Goal: Task Accomplishment & Management: Complete application form

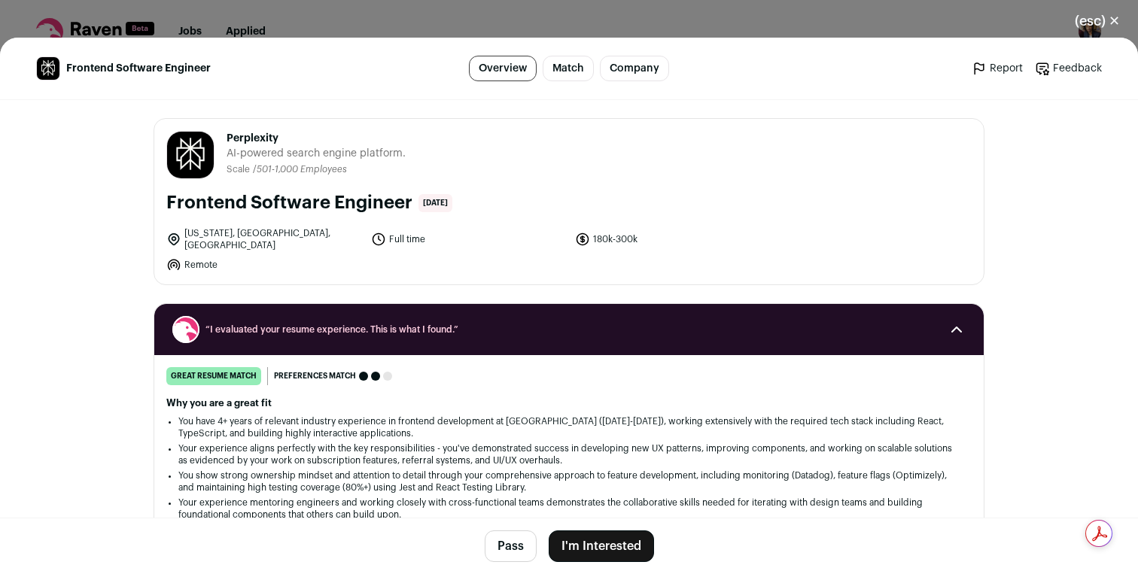
click at [624, 545] on button "I'm Interested" at bounding box center [600, 546] width 105 height 32
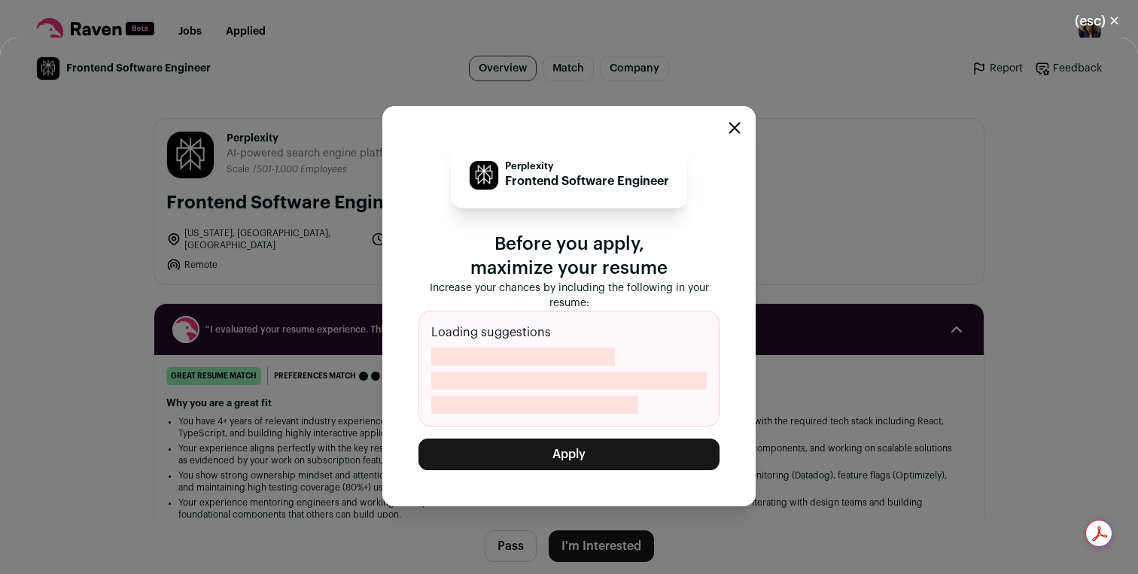
click at [598, 446] on button "Apply" at bounding box center [568, 455] width 301 height 32
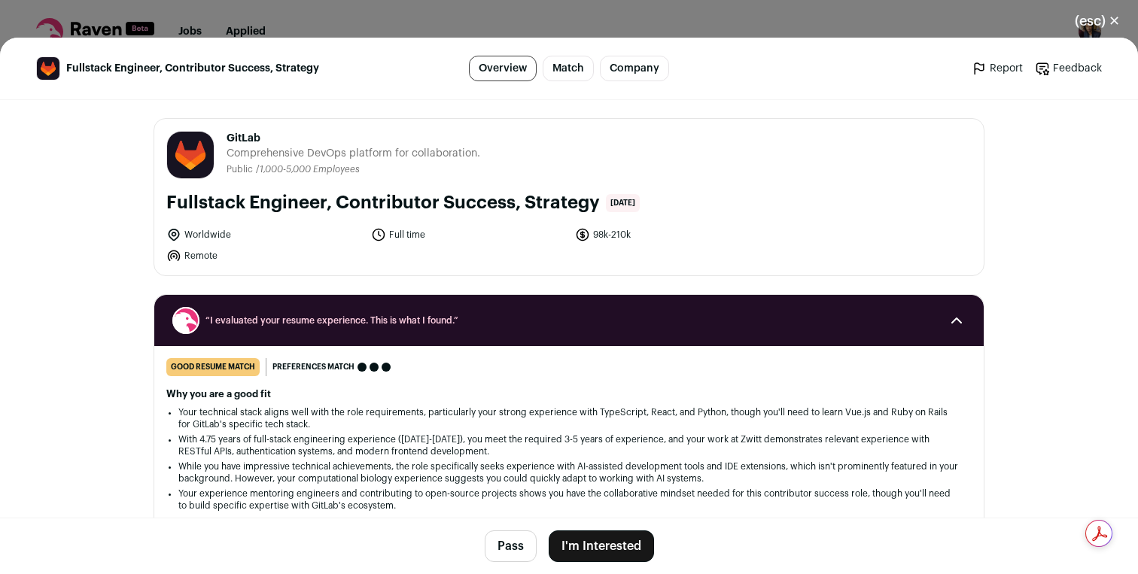
click at [585, 543] on button "I'm Interested" at bounding box center [600, 546] width 105 height 32
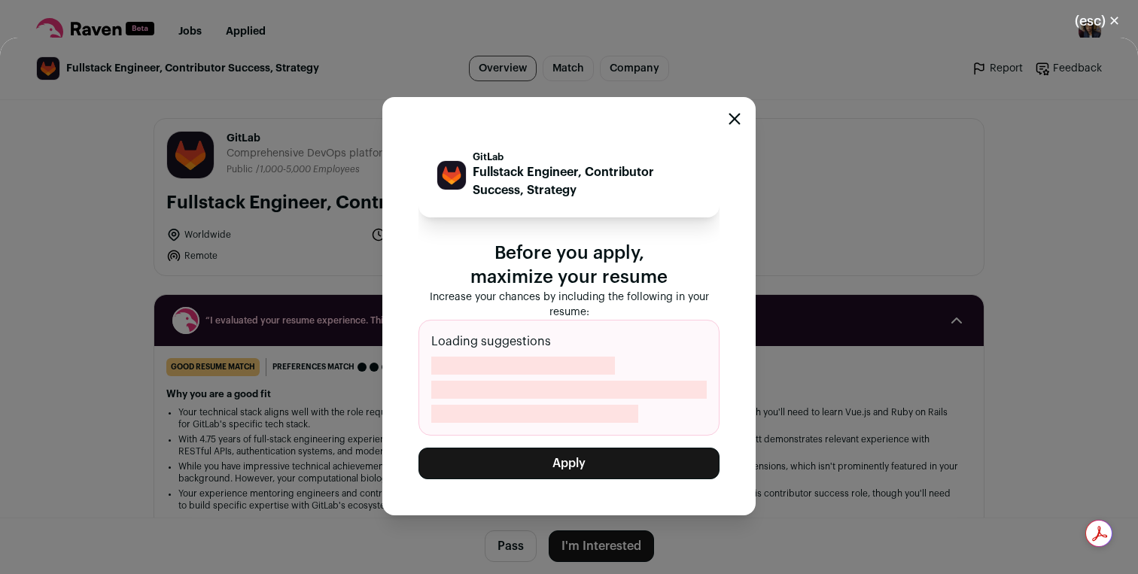
click at [591, 472] on button "Apply" at bounding box center [568, 464] width 301 height 32
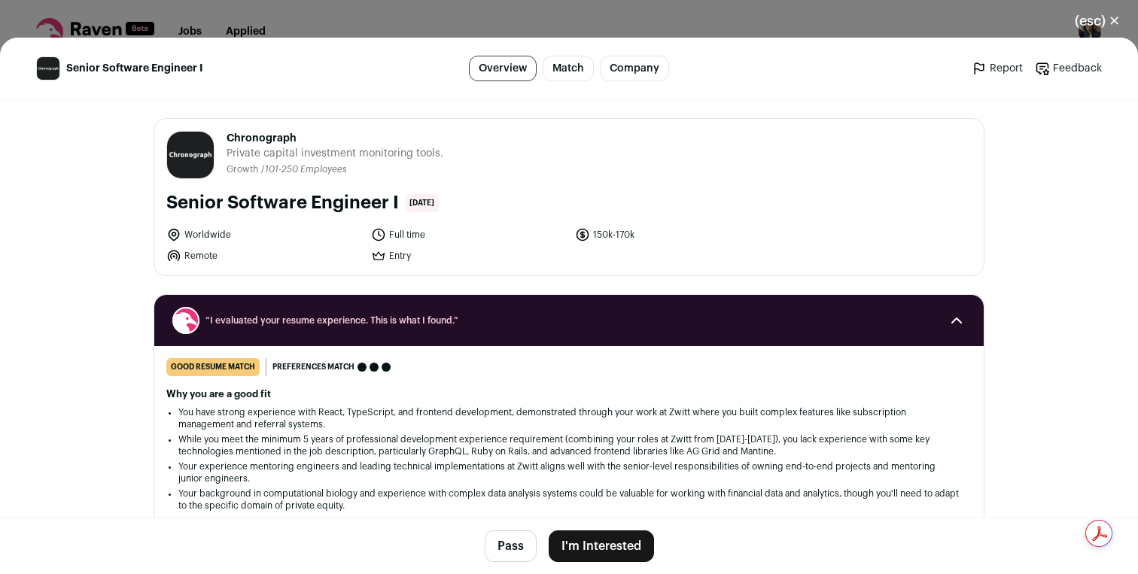
click at [600, 539] on button "I'm Interested" at bounding box center [600, 546] width 105 height 32
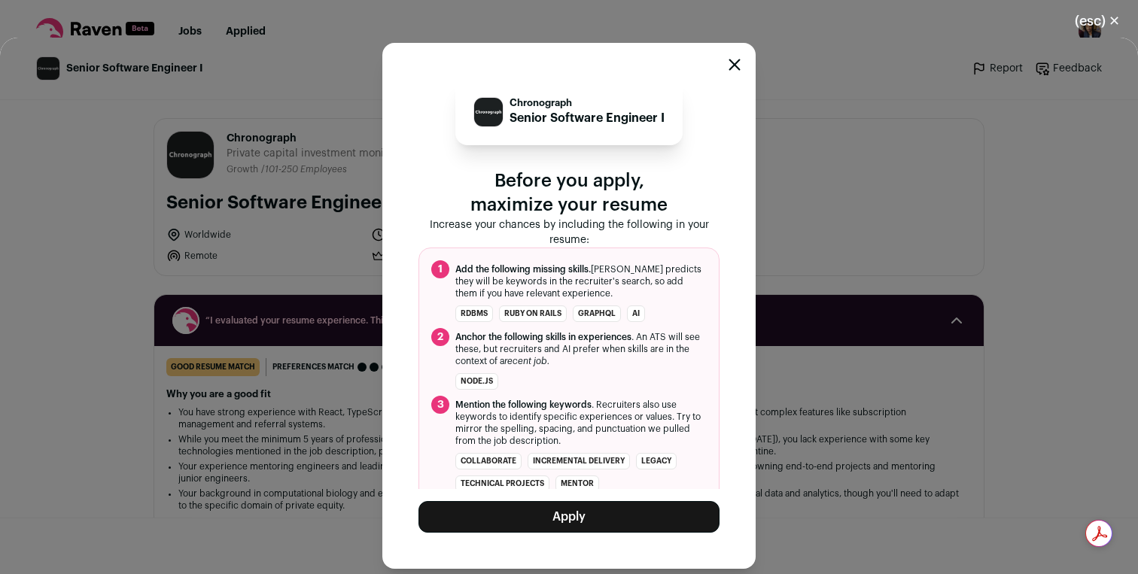
click at [600, 518] on button "Apply" at bounding box center [568, 517] width 301 height 32
